Goal: Information Seeking & Learning: Understand process/instructions

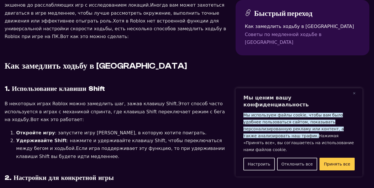
scroll to position [318, 0]
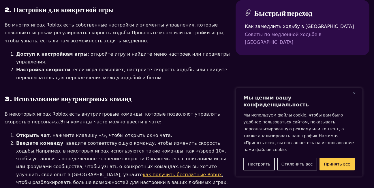
scroll to position [491, 0]
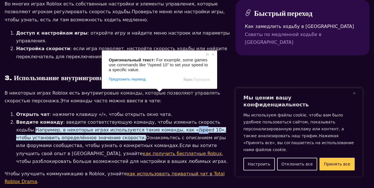
drag, startPoint x: 157, startPoint y: 96, endPoint x: 165, endPoint y: 97, distance: 8.2
click at [165, 127] on ya-tr-span "Например, в некоторых играх используются такие команды, как «/speed 10», чтобы …" at bounding box center [121, 133] width 210 height 13
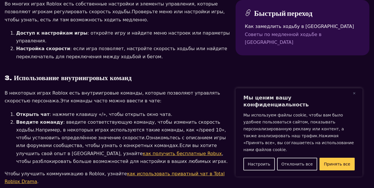
click at [167, 118] on li "Введите команду : введите соответствующую команду, чтобы изменить скорость ходь…" at bounding box center [123, 141] width 215 height 47
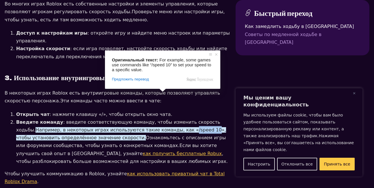
drag, startPoint x: 157, startPoint y: 95, endPoint x: 178, endPoint y: 96, distance: 21.1
click at [178, 127] on ya-tr-span "Например, в некоторых играх используются такие команды, как «/speed 10», чтобы …" at bounding box center [121, 133] width 210 height 13
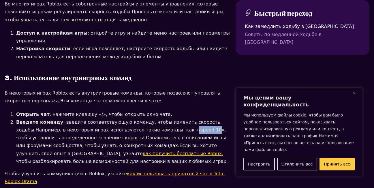
copy ya-tr-span "/speed 10"
click at [150, 151] on ya-tr-span ", чтобы разблокировать больше возможностей для настройки в ваших любимых играх." at bounding box center [122, 157] width 212 height 13
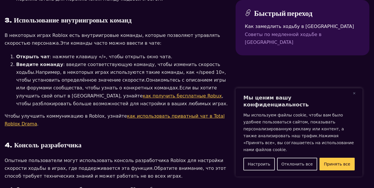
scroll to position [577, 0]
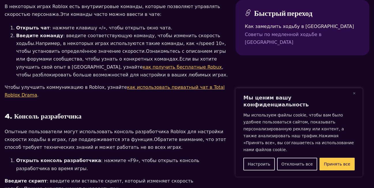
click at [140, 157] on li "Открыть консоль разработчика : нажмите «F9», чтобы открыть консоль разработчика…" at bounding box center [123, 165] width 215 height 16
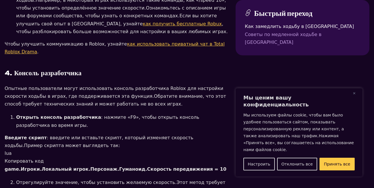
scroll to position [635, 0]
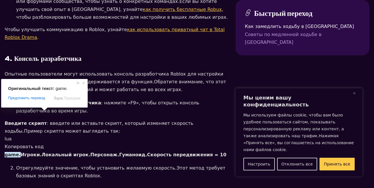
click at [5, 152] on ya-tr-span "game." at bounding box center [13, 154] width 16 height 5
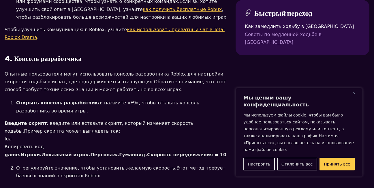
click at [9, 164] on ol "Отрегулируйте значение, чтобы установить желаемую скорость. Этот метод требует …" at bounding box center [118, 172] width 226 height 16
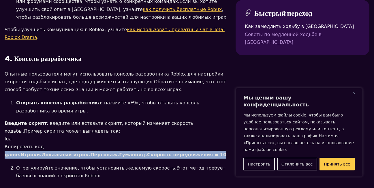
drag, startPoint x: 4, startPoint y: 113, endPoint x: 193, endPoint y: 113, distance: 188.8
click at [193, 113] on section "5 минут чтения [DATE] Как ходить медленно в [GEOGRAPHIC_DATA] на ПК? Автор :: […" at bounding box center [187, 74] width 374 height 1357
copy strong "game. Игроки. Локальный игрок. Персонаж. Гуманоид. Скорость передвижения = 10"
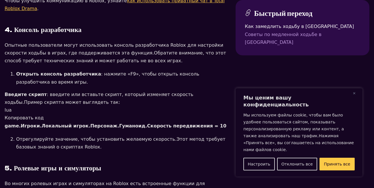
click at [121, 116] on div "Как замедлить ходьбу в Roblox 1. Использование клавиши Shift В некоторых играх …" at bounding box center [118, 42] width 226 height 715
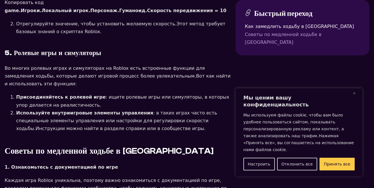
scroll to position [808, 0]
